Goal: Find specific page/section: Find specific page/section

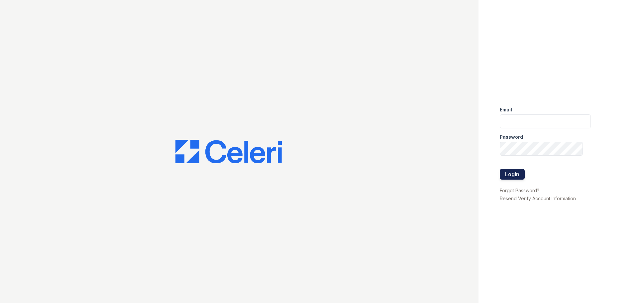
type input "renewfoundrycentre@trinity-pm.com"
drag, startPoint x: 523, startPoint y: 169, endPoint x: 522, endPoint y: 174, distance: 4.8
click at [523, 170] on button "Login" at bounding box center [512, 174] width 25 height 11
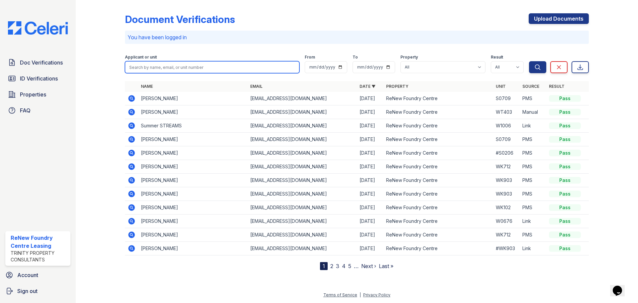
click at [209, 70] on input "search" at bounding box center [212, 67] width 175 height 12
type input "[PERSON_NAME]"
click at [529, 61] on button "Search" at bounding box center [537, 67] width 17 height 12
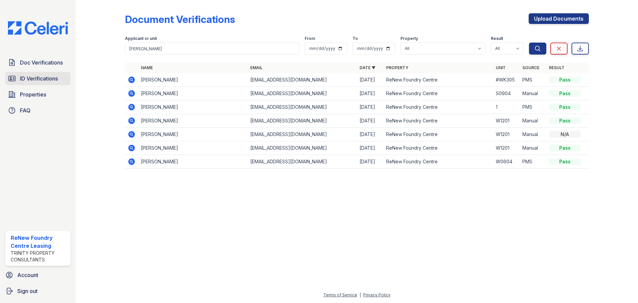
click at [37, 81] on span "ID Verifications" at bounding box center [39, 78] width 38 height 8
